Goal: Task Accomplishment & Management: Complete application form

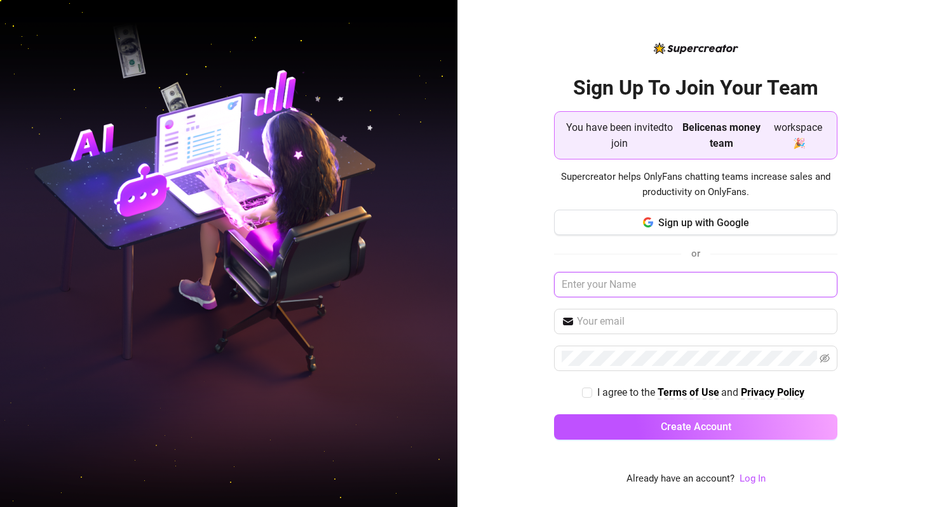
click at [624, 290] on input "text" at bounding box center [695, 284] width 283 height 25
paste input "https://console.supercreator.app/invite?code=jMubWqCr3lU2AnJpevqmEKwNuno1&works…"
type input "https://console.supercreator.app/invite?code=jMubWqCr3lU2AnJpevqmEKwNuno1&works…"
click at [635, 288] on input "https://console.supercreator.app/invite?code=jMubWqCr3lU2AnJpevqmEKwNuno1&works…" at bounding box center [695, 284] width 283 height 25
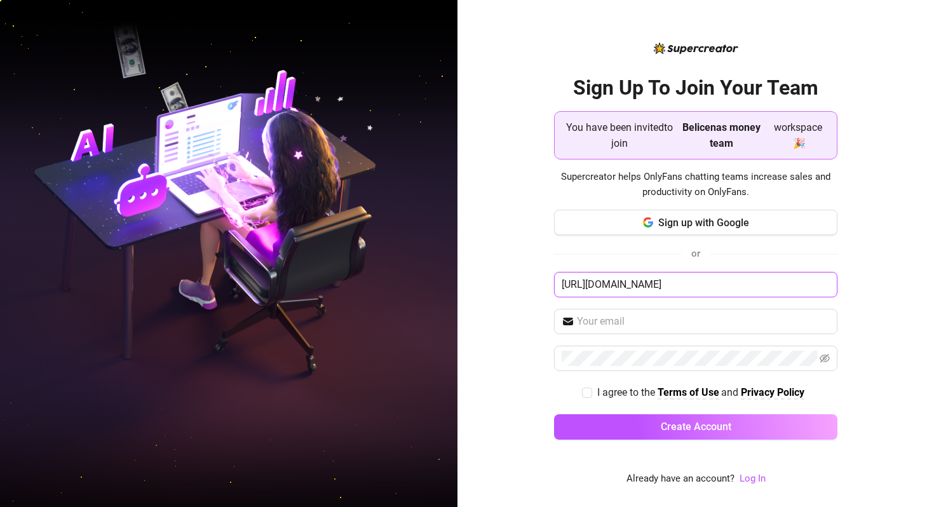
click at [635, 288] on input "https://console.supercreator.app/invite?code=jMubWqCr3lU2AnJpevqmEKwNuno1&works…" at bounding box center [695, 284] width 283 height 25
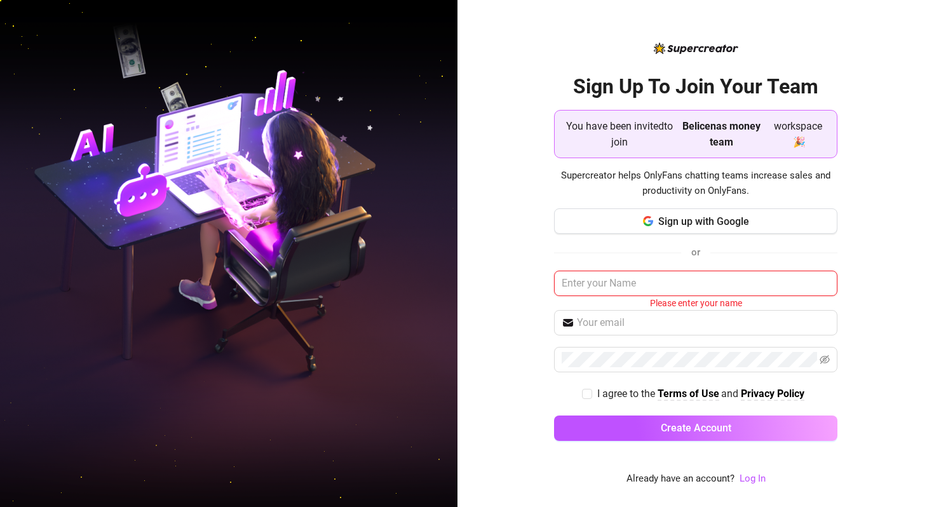
scroll to position [0, 0]
paste input "braveself143@gmail.com"
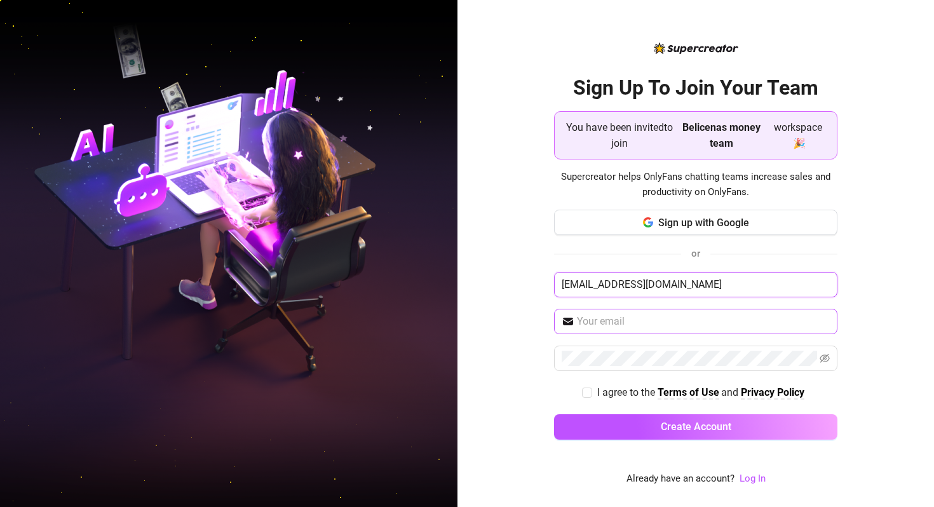
type input "braveself143@gmail.com"
click at [598, 330] on span at bounding box center [695, 321] width 283 height 25
click at [609, 290] on input "braveself143@gmail.com" at bounding box center [695, 284] width 283 height 25
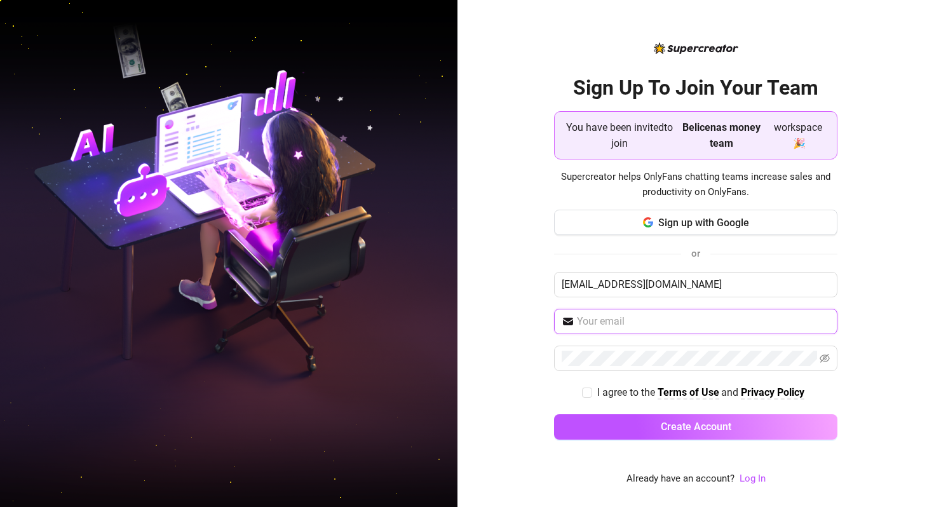
click at [600, 318] on input "text" at bounding box center [703, 321] width 253 height 15
paste input "braveself143@gmail.com"
type input "braveself143@gmail.com"
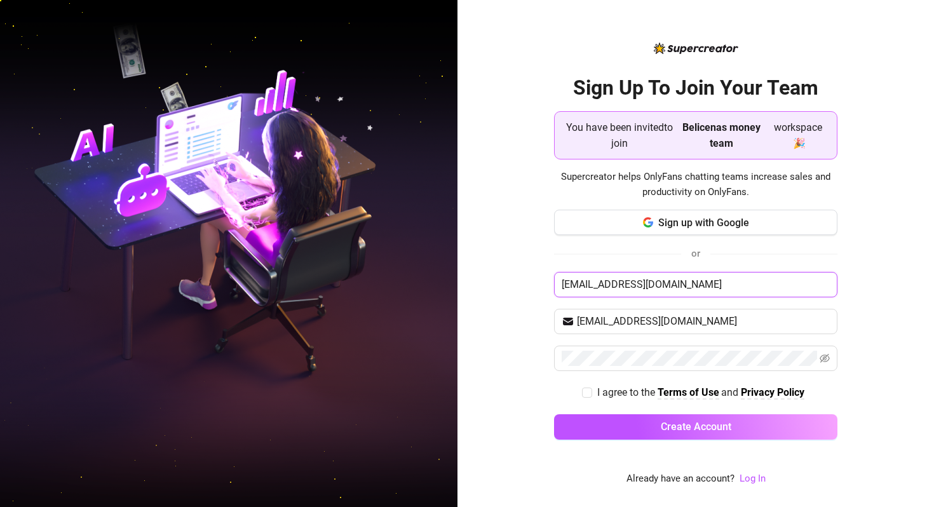
click at [612, 291] on input "braveself143@gmail.com" at bounding box center [695, 284] width 283 height 25
type input "diane"
click at [530, 318] on div "Sign Up To Join Your Team You have been invited to join Belicenas money team wo…" at bounding box center [695, 253] width 476 height 507
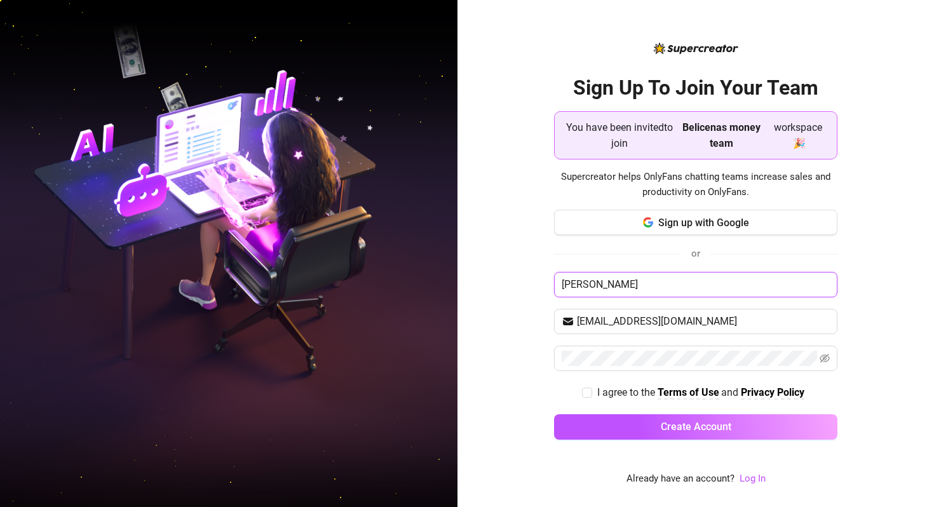
click at [592, 286] on input "diane" at bounding box center [695, 284] width 283 height 25
click at [554, 414] on button "Create Account" at bounding box center [695, 426] width 283 height 25
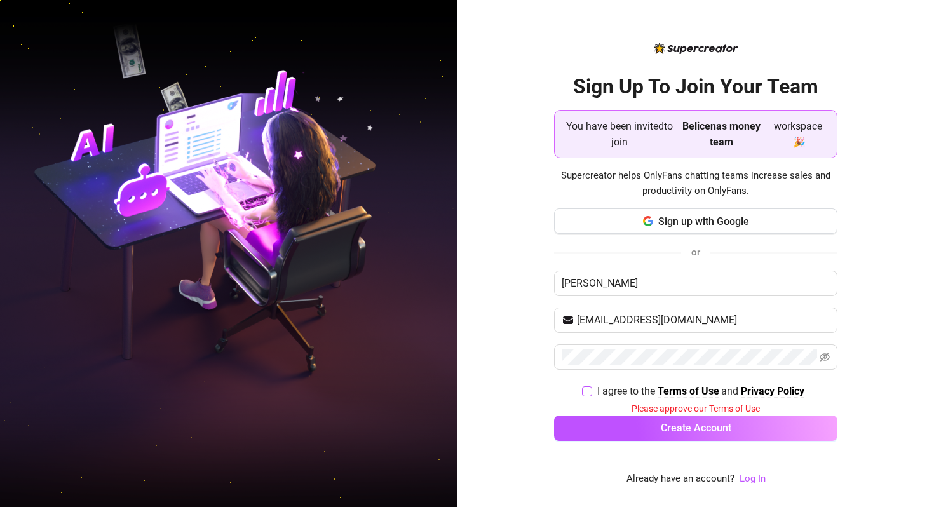
click at [585, 394] on input "I agree to the Terms of Use and Privacy Policy" at bounding box center [586, 390] width 9 height 9
checkbox input "true"
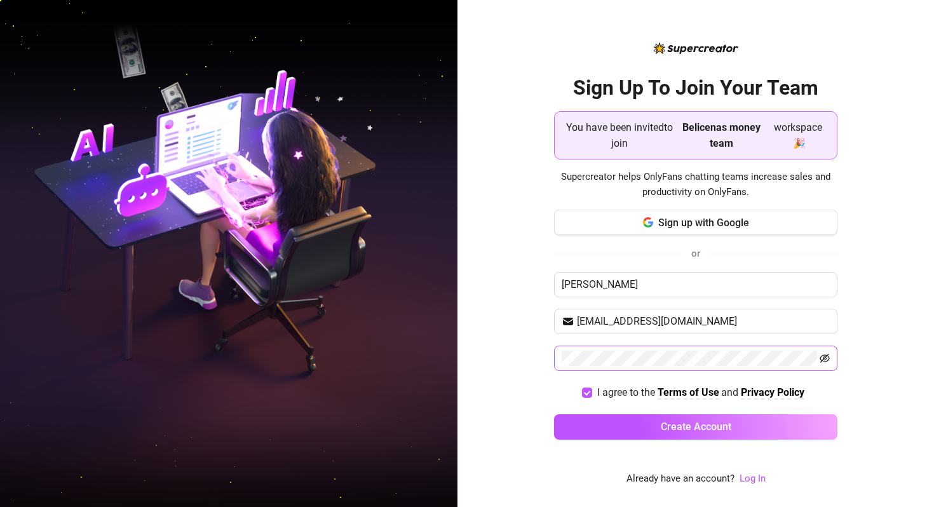
click at [820, 356] on icon "eye-invisible" at bounding box center [824, 358] width 10 height 10
click at [617, 414] on div "Sign up with Google or diane braveself143@gmail.com I agree to the Terms of Use…" at bounding box center [695, 330] width 283 height 241
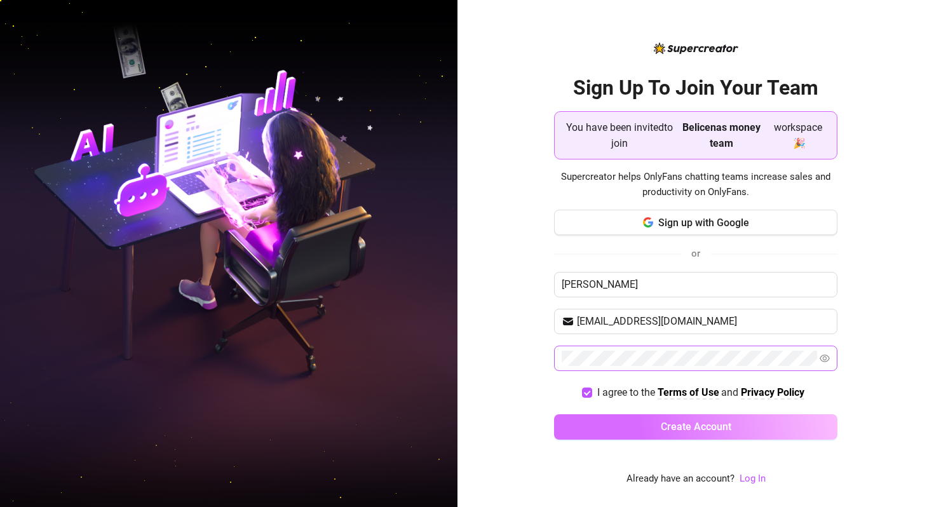
click at [617, 421] on button "Create Account" at bounding box center [695, 426] width 283 height 25
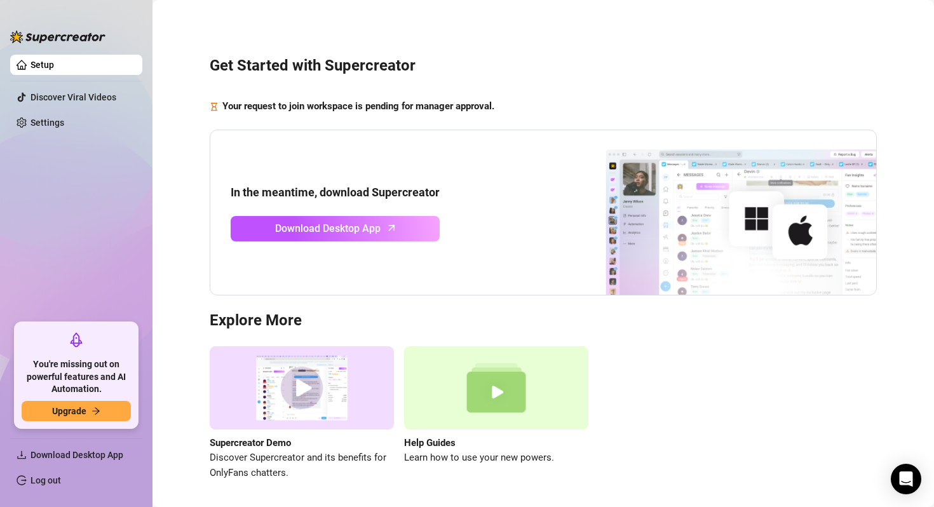
click at [299, 209] on div "In the meantime, download Supercreator Download Desktop App" at bounding box center [335, 212] width 209 height 57
click at [449, 161] on div "In the meantime, download Supercreator Download Desktop App" at bounding box center [543, 213] width 667 height 166
click at [398, 241] on div "In the meantime, download Supercreator Download Desktop App" at bounding box center [543, 213] width 667 height 166
click at [396, 227] on icon "arrow-up" at bounding box center [391, 227] width 15 height 15
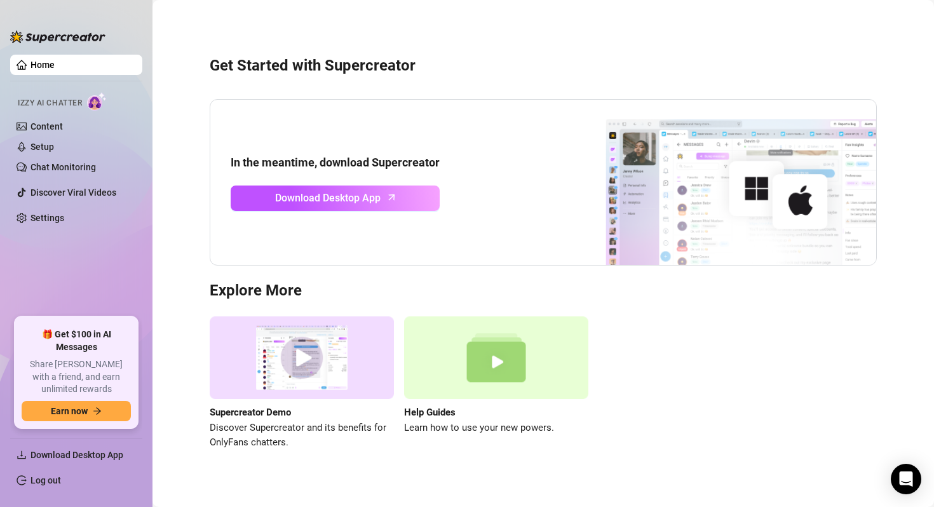
scroll to position [13, 0]
click at [63, 125] on link "Content" at bounding box center [46, 126] width 32 height 10
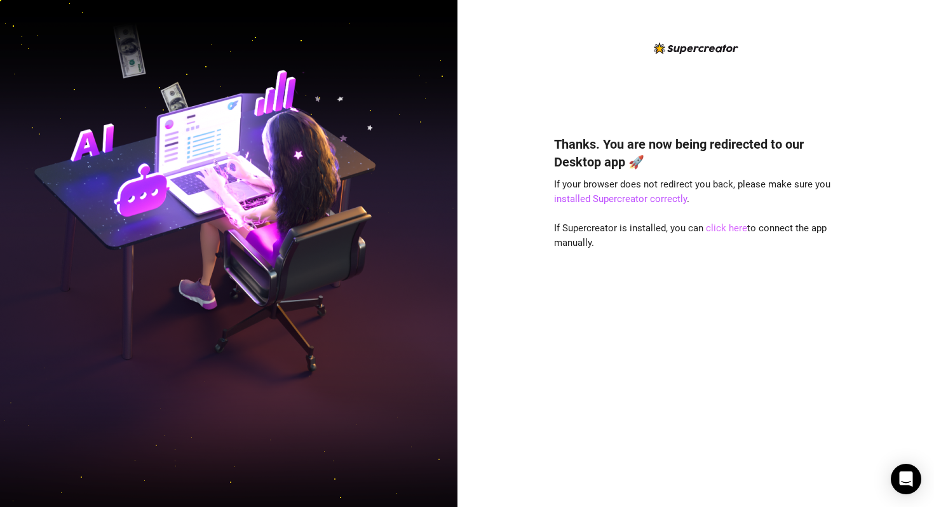
click at [743, 225] on link "click here" at bounding box center [726, 227] width 41 height 11
click at [737, 226] on link "click here" at bounding box center [726, 227] width 41 height 11
